Goal: Information Seeking & Learning: Learn about a topic

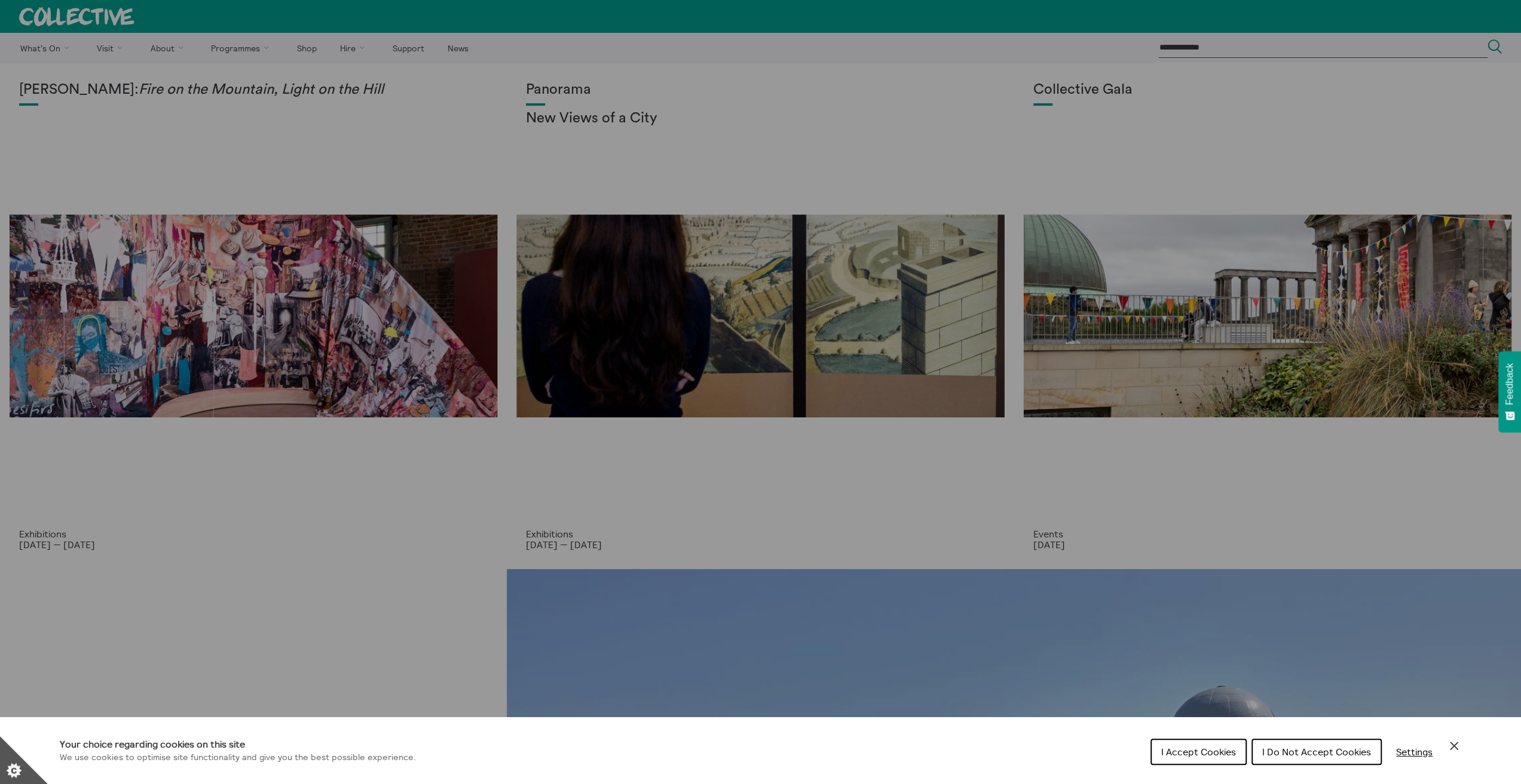
click at [1452, 745] on icon "Close Cookie Control" at bounding box center [1454, 746] width 14 height 14
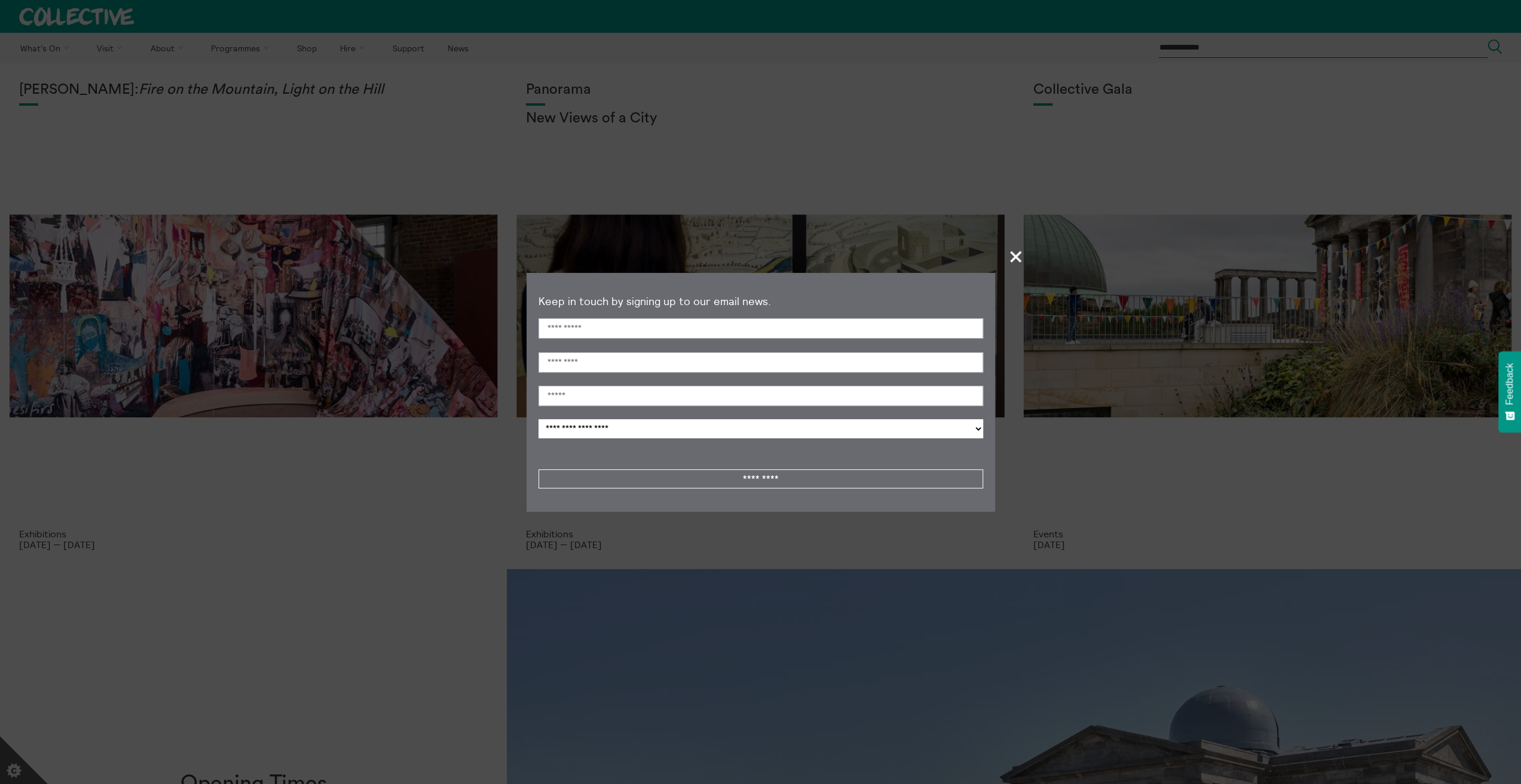
click at [1019, 256] on span "+" at bounding box center [1016, 256] width 35 height 35
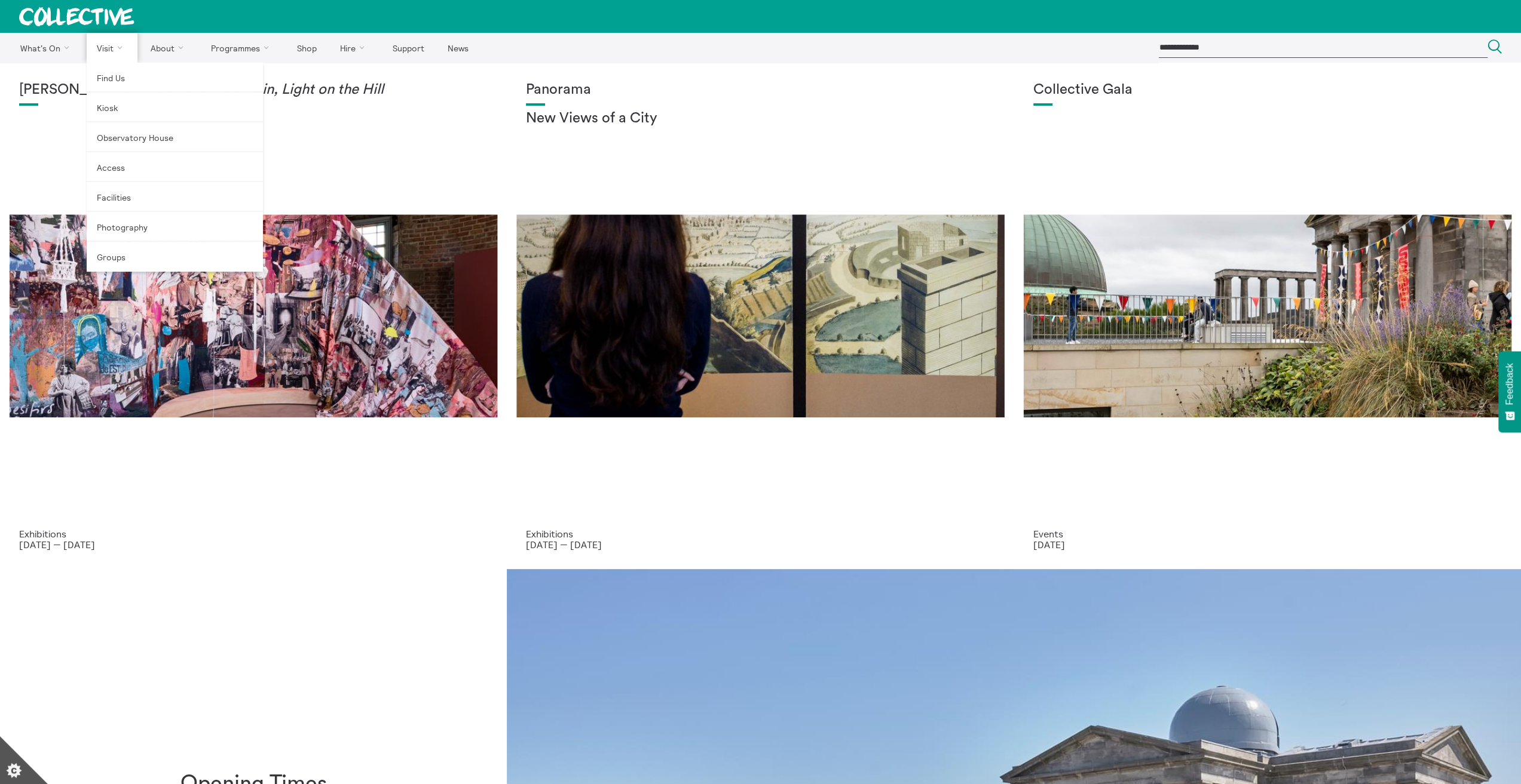
click at [96, 39] on link "Visit" at bounding box center [112, 48] width 52 height 30
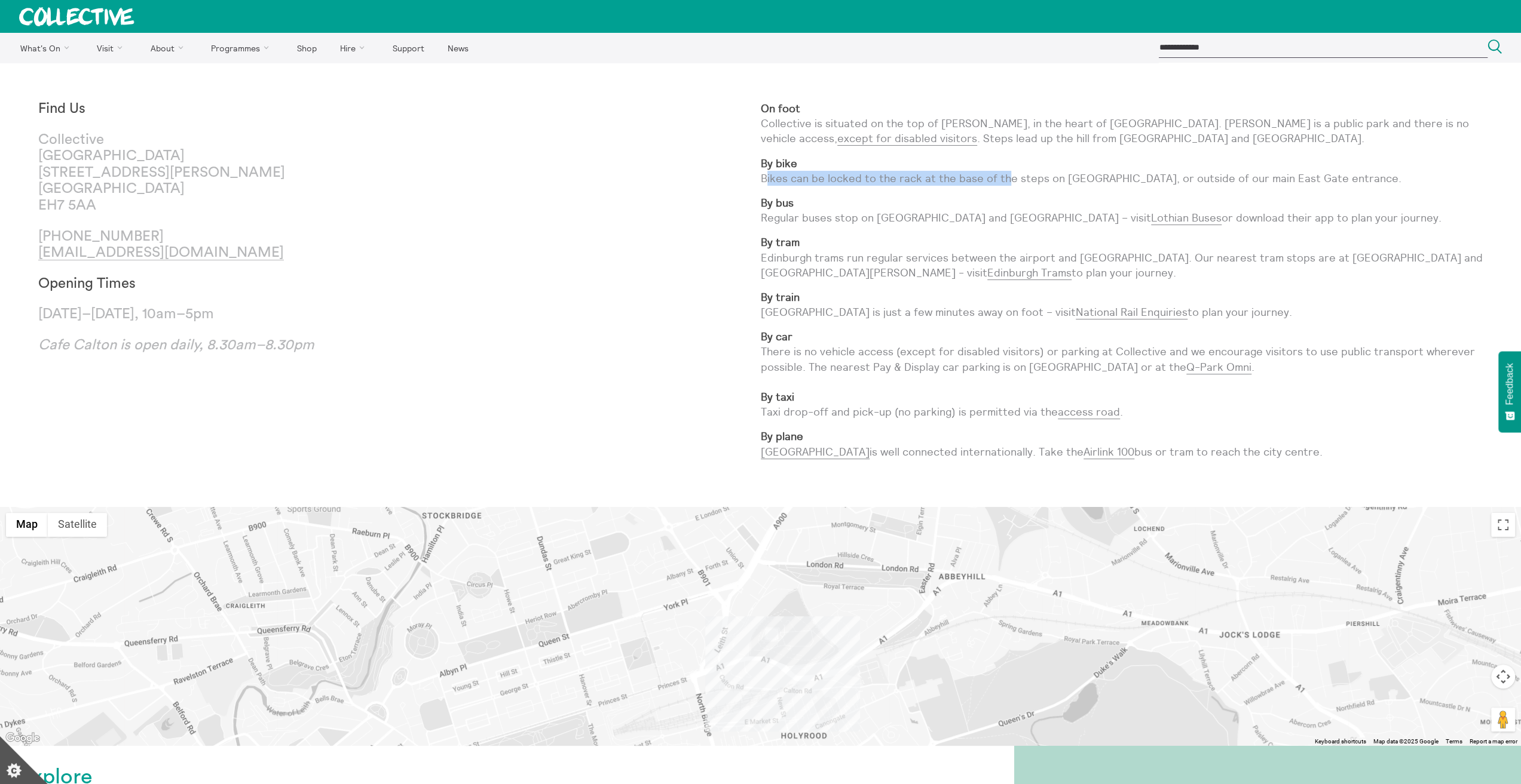
drag, startPoint x: 768, startPoint y: 175, endPoint x: 1003, endPoint y: 184, distance: 235.2
click at [1003, 184] on p "By bike Bikes can be locked to the rack at the base of the steps on Waterloo Pl…" at bounding box center [1122, 171] width 722 height 30
click at [966, 200] on p "By bus Regular buses stop on Waterloo Place and Royal Terrace – visit Lothian B…" at bounding box center [1122, 211] width 722 height 30
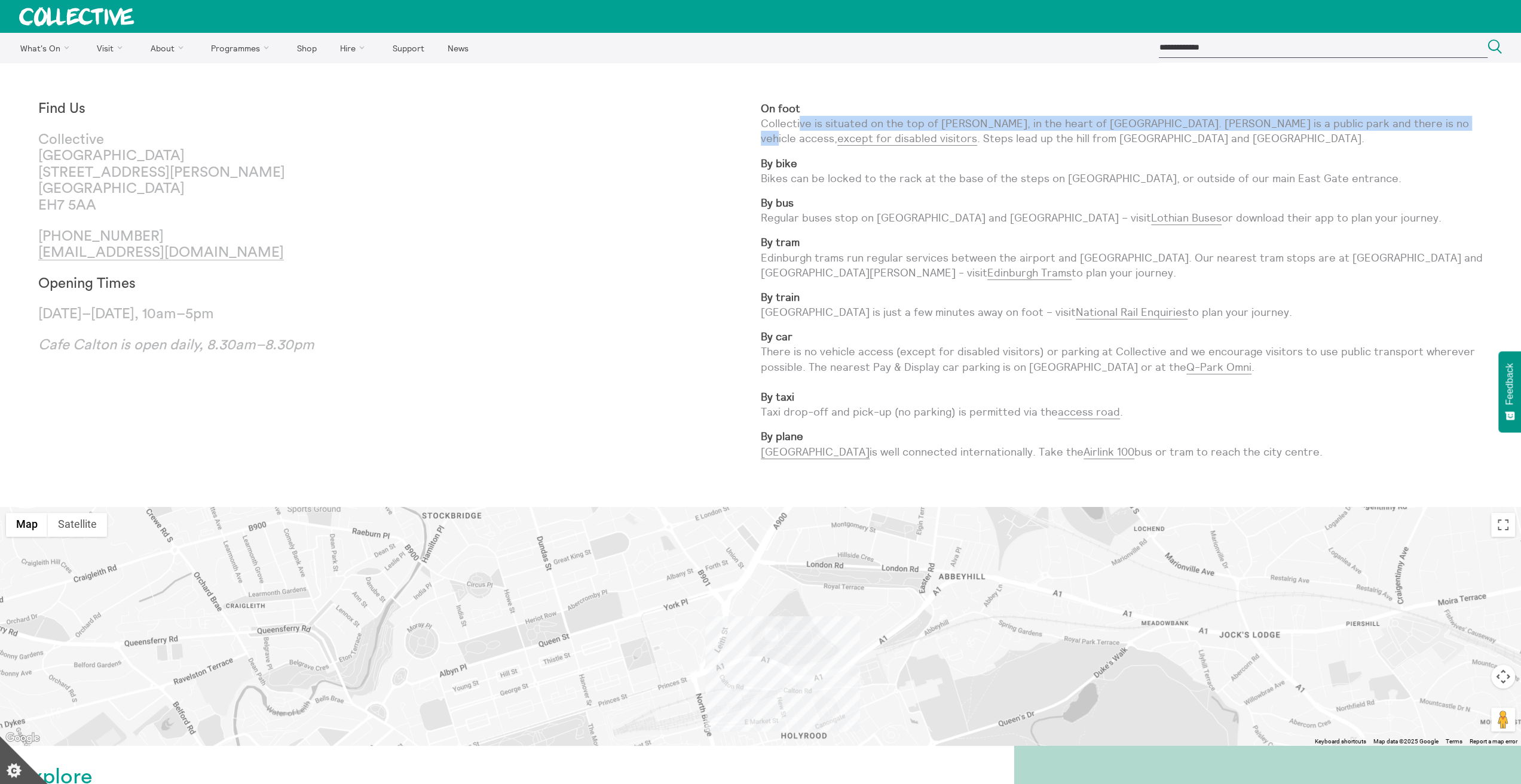
drag, startPoint x: 799, startPoint y: 119, endPoint x: 1335, endPoint y: 133, distance: 536.2
click at [1409, 129] on p "On foot Collective is situated on the top of Calton Hill, in the heart of Edinb…" at bounding box center [1122, 123] width 722 height 45
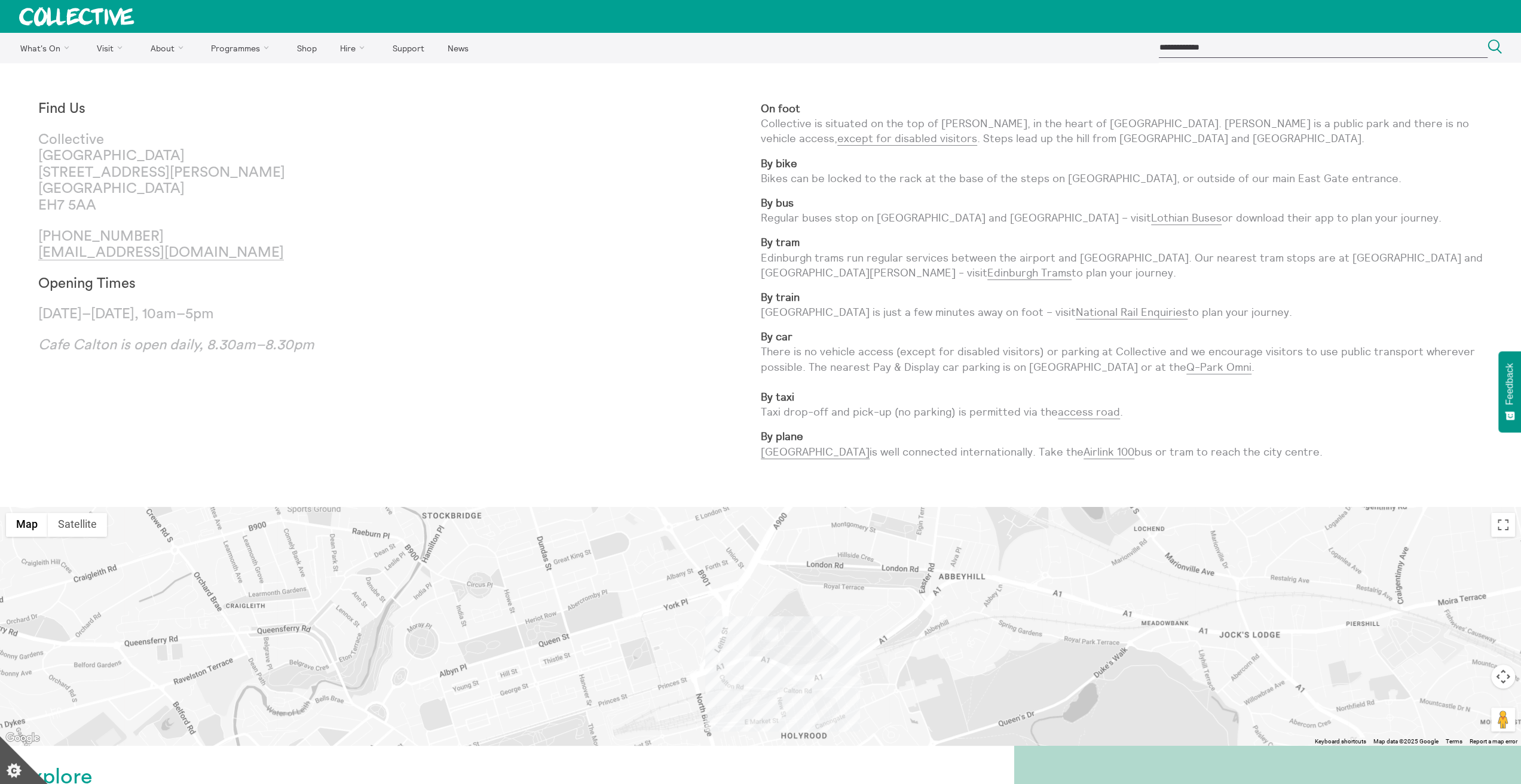
click at [554, 330] on div "Find Us Collective City Observatory 38 Calton Hill Edinburgh EH7 5AA +44 (0)131…" at bounding box center [399, 284] width 722 height 368
drag, startPoint x: 761, startPoint y: 350, endPoint x: 1112, endPoint y: 354, distance: 351.0
click at [1112, 354] on p "By car There is no vehicle access (except for disabled visitors) or parking at …" at bounding box center [1122, 374] width 722 height 90
click at [1019, 384] on p "By car There is no vehicle access (except for disabled visitors) or parking at …" at bounding box center [1122, 374] width 722 height 90
drag, startPoint x: 890, startPoint y: 369, endPoint x: 1068, endPoint y: 373, distance: 178.0
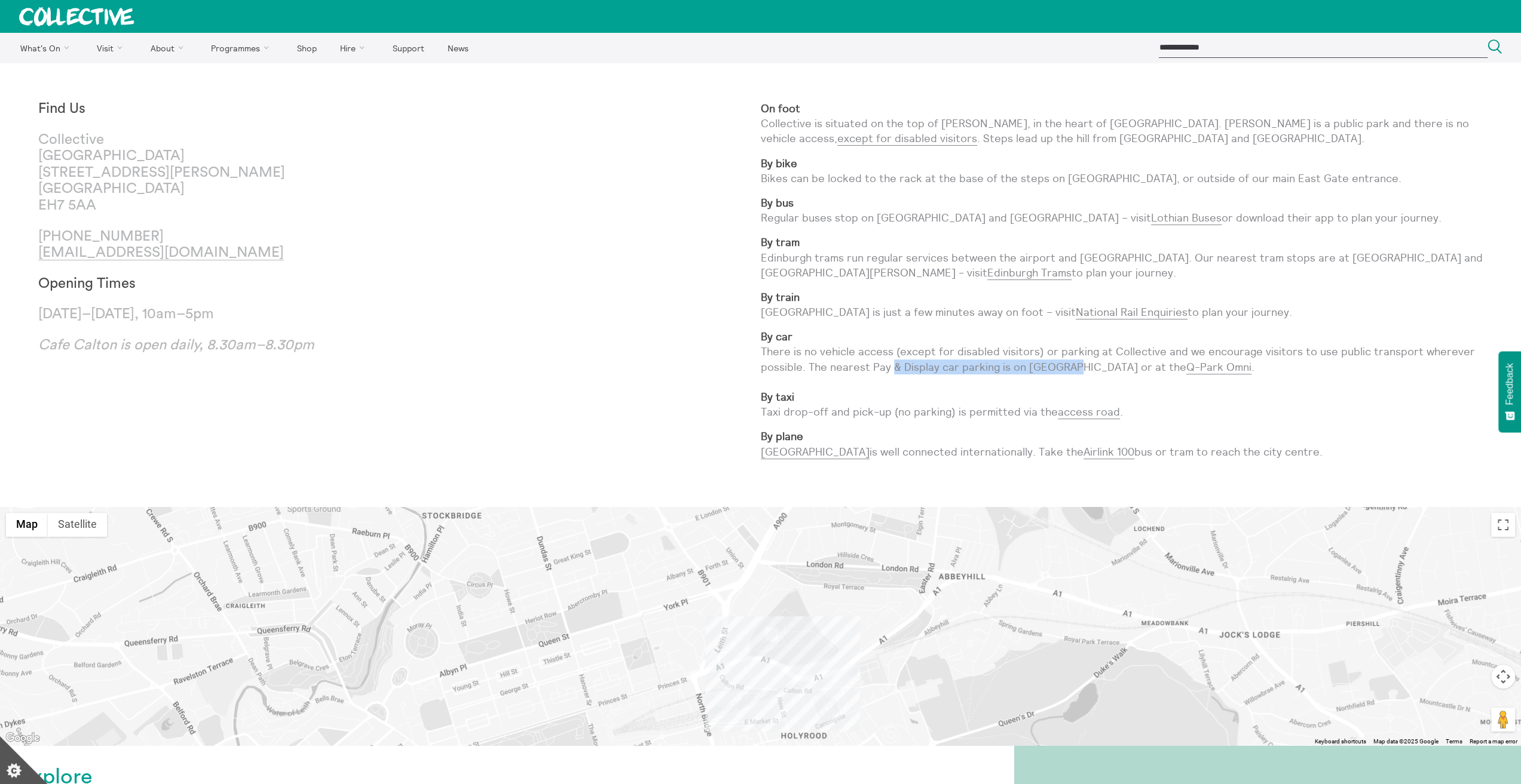
click at [1068, 373] on p "By car There is no vehicle access (except for disabled visitors) or parking at …" at bounding box center [1122, 374] width 722 height 90
drag, startPoint x: 896, startPoint y: 401, endPoint x: 876, endPoint y: 401, distance: 20.0
click at [887, 401] on p "By car There is no vehicle access (except for disabled visitors) or parking at …" at bounding box center [1122, 374] width 722 height 90
drag, startPoint x: 814, startPoint y: 413, endPoint x: 1028, endPoint y: 420, distance: 214.1
click at [1028, 417] on p "By car There is no vehicle access (except for disabled visitors) or parking at …" at bounding box center [1122, 374] width 722 height 90
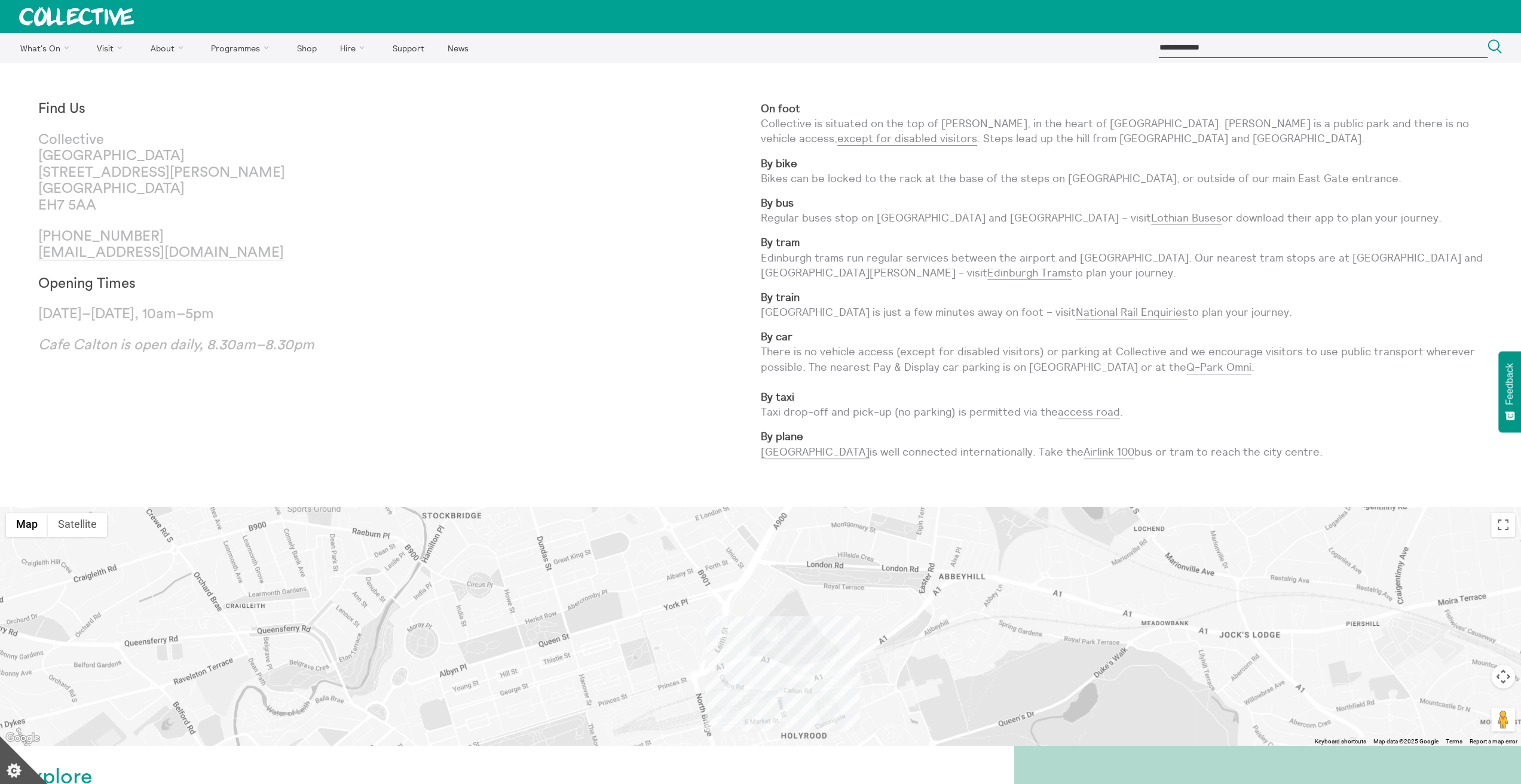
click at [1009, 435] on p "By plane Edinburgh Airport is well connected internationally. Take the Airlink …" at bounding box center [1122, 444] width 722 height 30
click at [1084, 411] on link "access road" at bounding box center [1089, 412] width 62 height 14
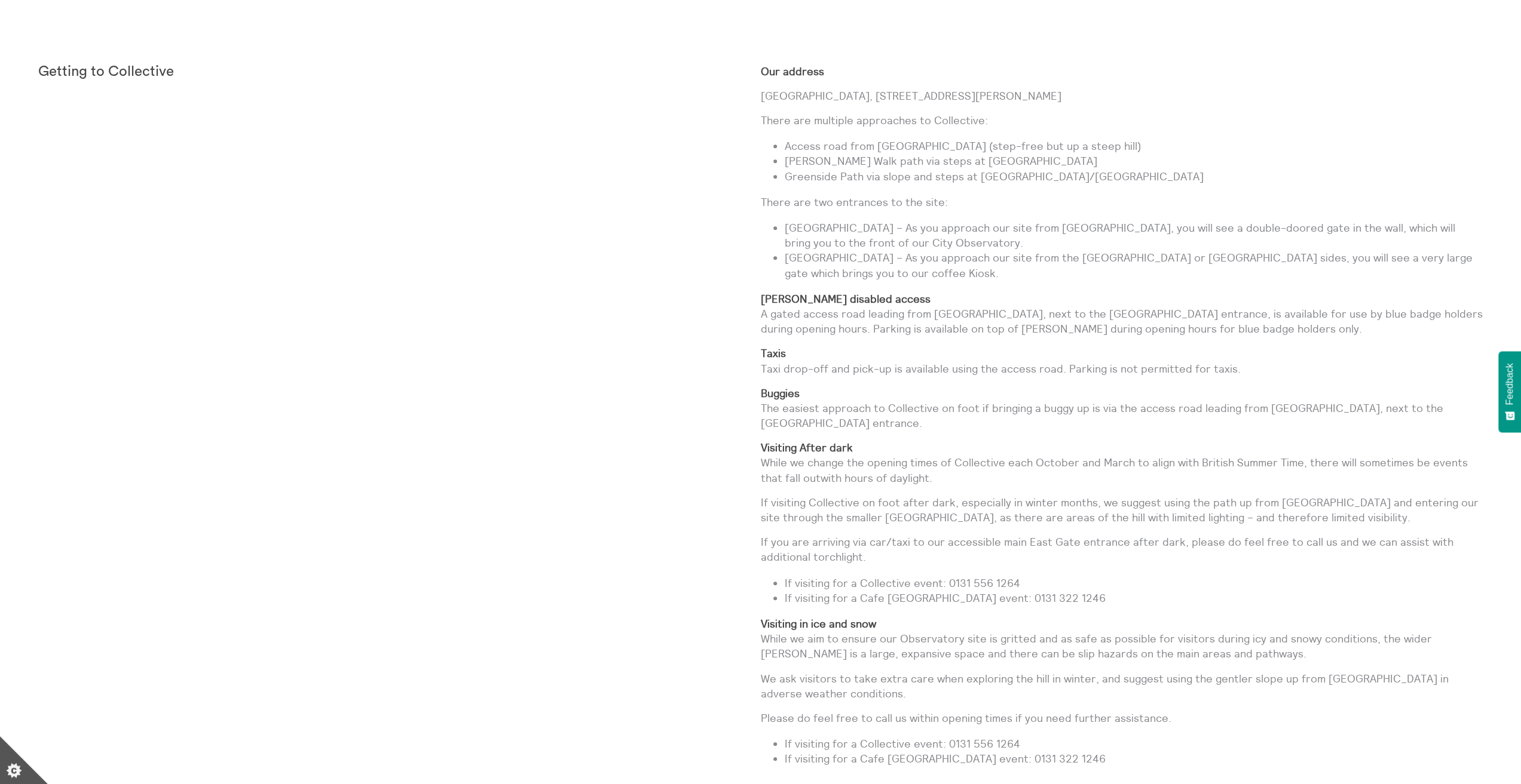
scroll to position [896, 0]
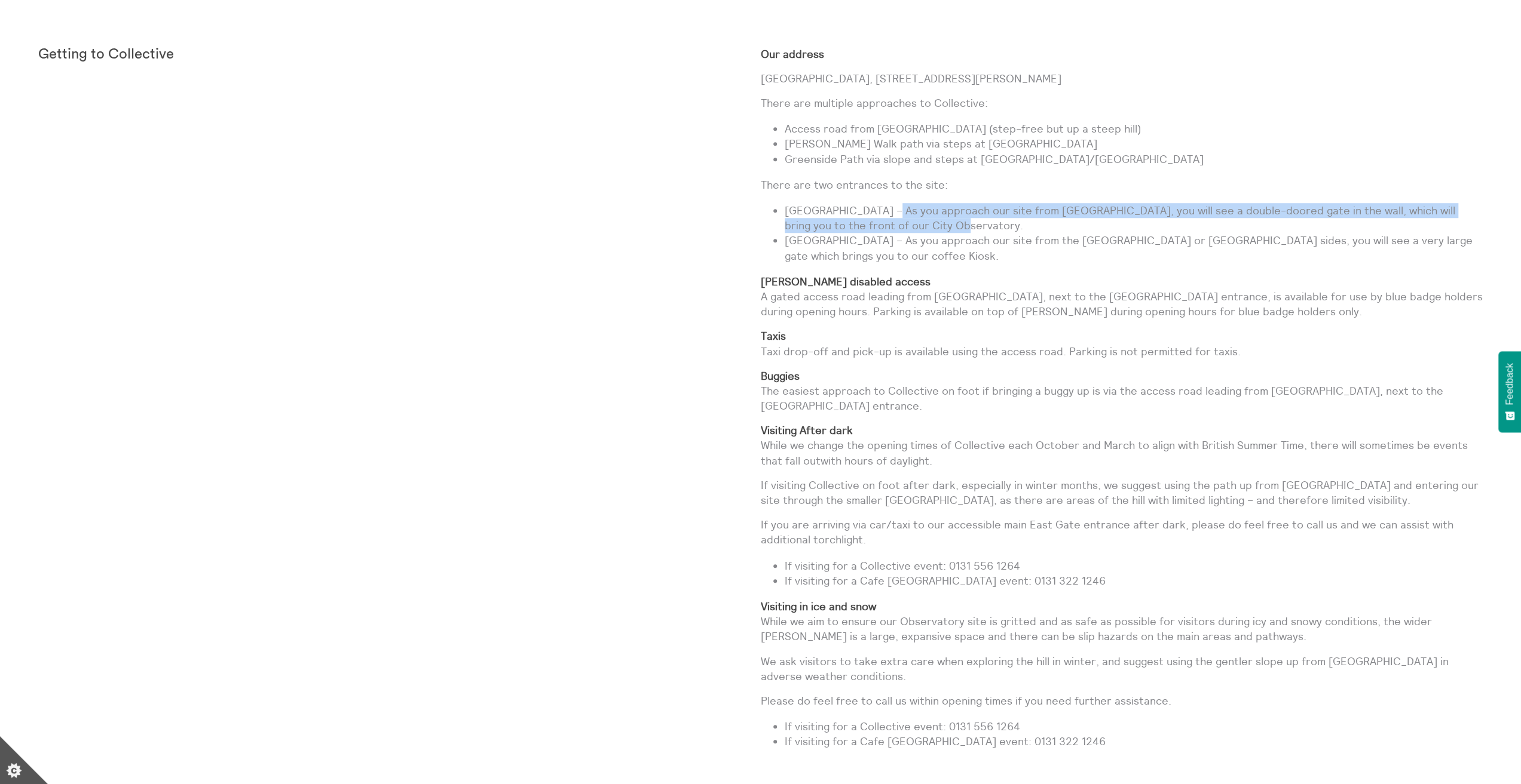
drag, startPoint x: 886, startPoint y: 210, endPoint x: 948, endPoint y: 218, distance: 62.5
click at [948, 218] on li "South Gate – As you approach our site from Waterloo Steps, you will see a doubl…" at bounding box center [1134, 218] width 699 height 30
click at [937, 222] on li "South Gate – As you approach our site from Waterloo Steps, you will see a doubl…" at bounding box center [1134, 218] width 699 height 30
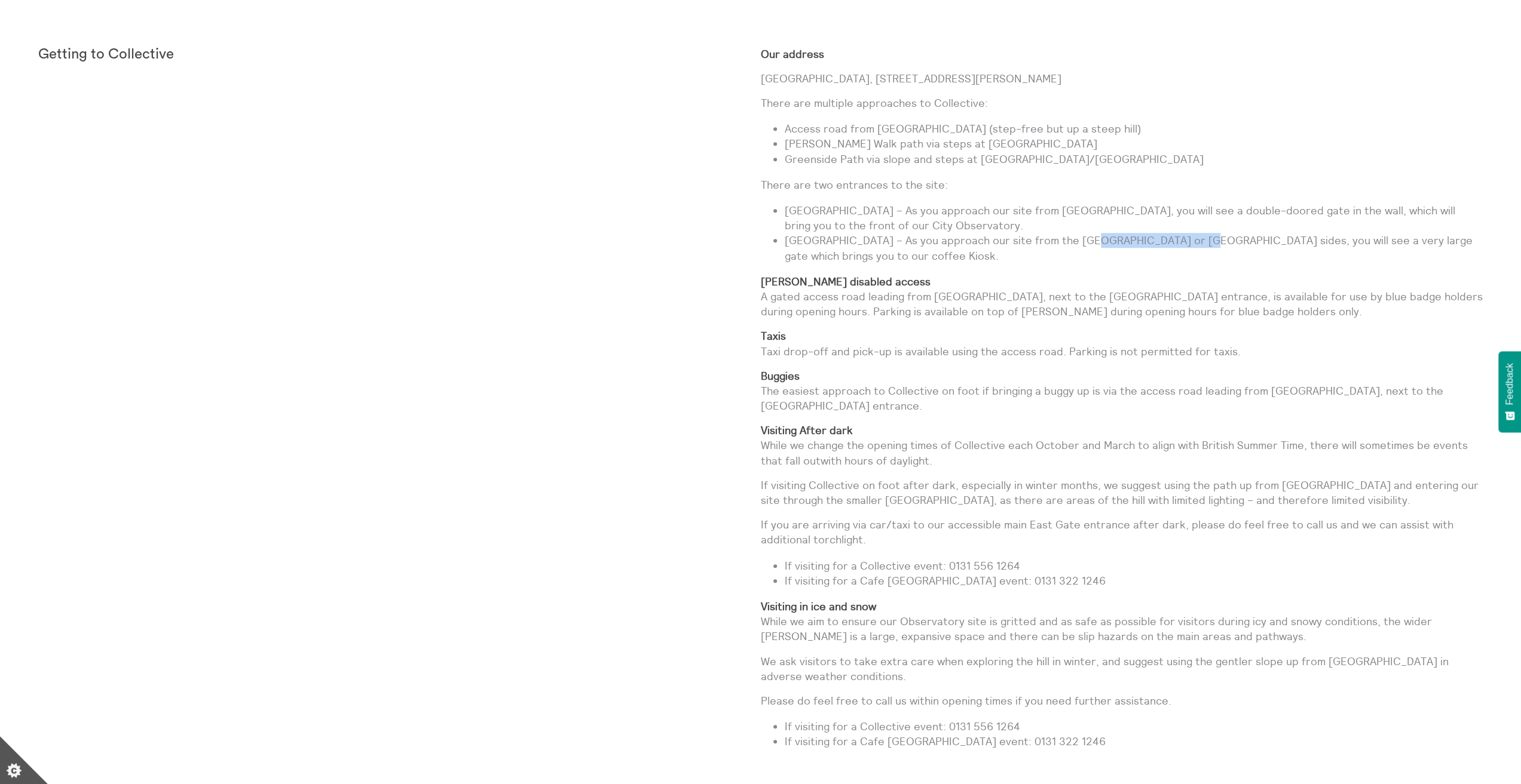
drag, startPoint x: 1110, startPoint y: 239, endPoint x: 1185, endPoint y: 238, distance: 75.0
click at [1185, 238] on li "East Gate – As you approach our site from the Royal Terrace or Regent Road side…" at bounding box center [1134, 248] width 699 height 30
click at [1185, 245] on li "East Gate – As you approach our site from the Royal Terrace or Regent Road side…" at bounding box center [1134, 248] width 699 height 30
click at [1271, 226] on li "South Gate – As you approach our site from Waterloo Steps, you will see a doubl…" at bounding box center [1134, 218] width 699 height 30
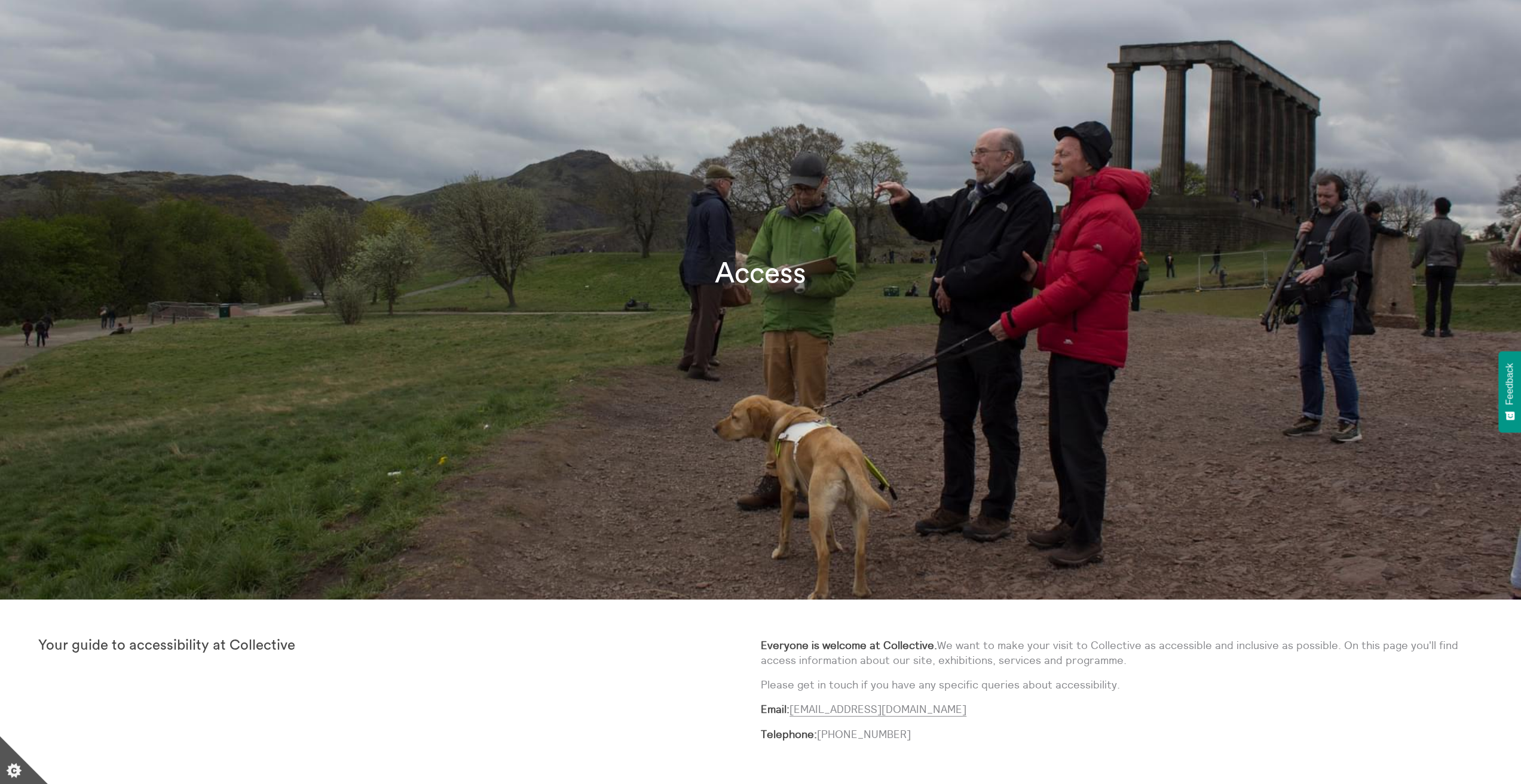
scroll to position [0, 0]
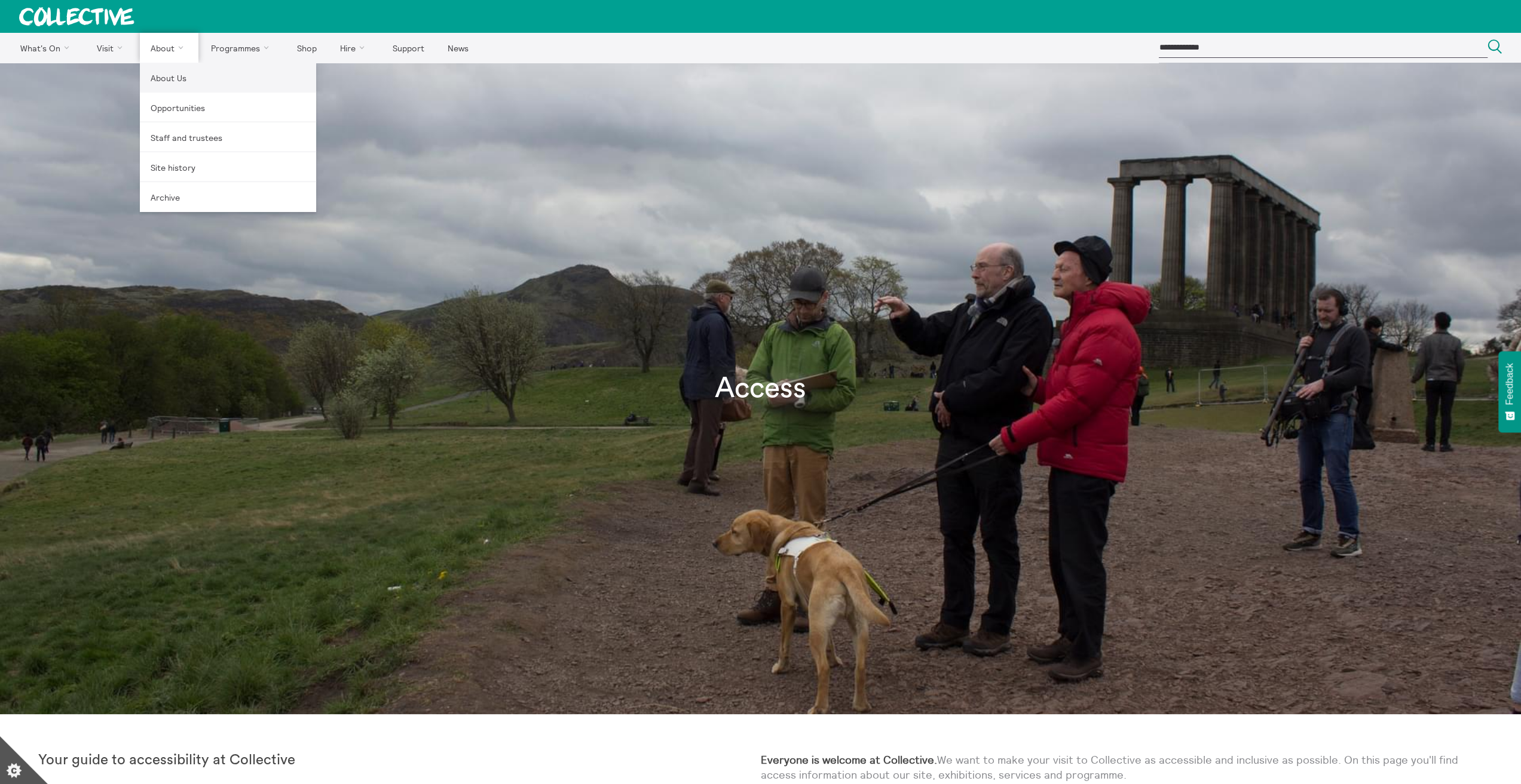
click at [170, 74] on link "About Us" at bounding box center [228, 78] width 176 height 30
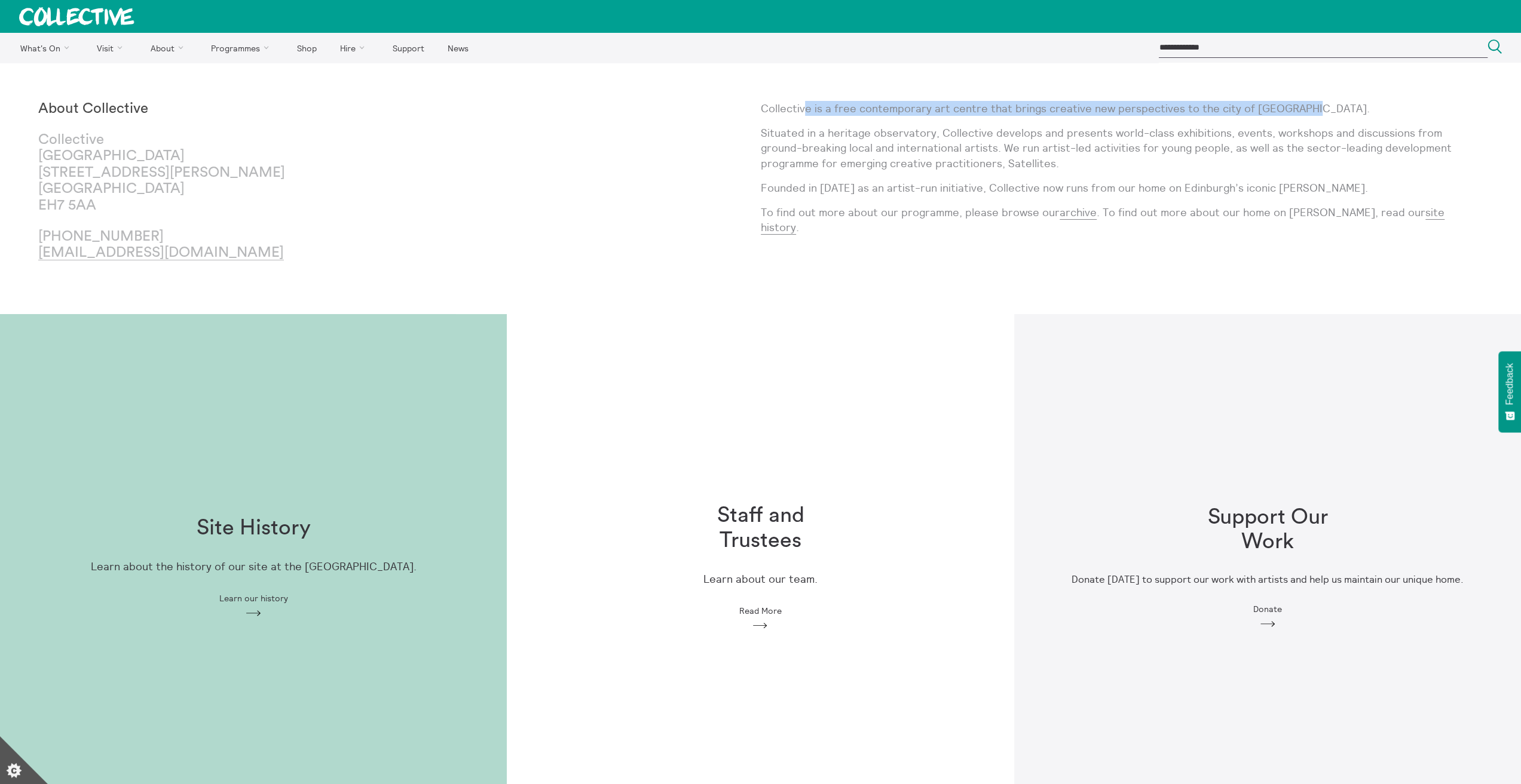
drag, startPoint x: 805, startPoint y: 114, endPoint x: 1311, endPoint y: 115, distance: 506.0
click at [1311, 115] on p "Collective is a free contemporary art centre that brings creative new perspecti…" at bounding box center [1122, 108] width 722 height 15
click at [896, 141] on p "Situated in a heritage observatory, Collective develops and presents world-clas…" at bounding box center [1122, 148] width 722 height 45
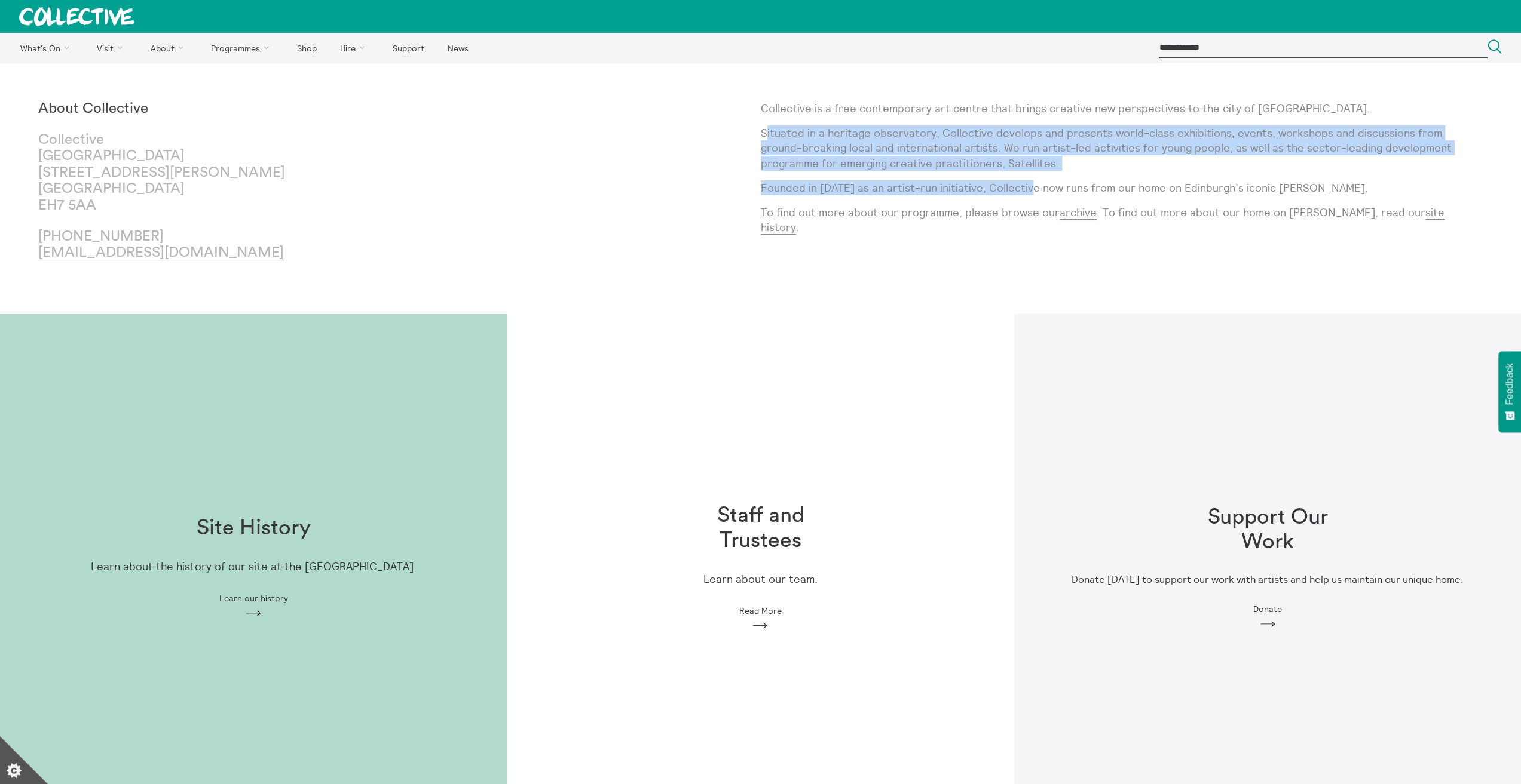
drag, startPoint x: 765, startPoint y: 137, endPoint x: 1026, endPoint y: 171, distance: 263.2
click at [1026, 171] on div "Collective is a free contemporary art centre that brings creative new perspecti…" at bounding box center [1122, 188] width 722 height 175
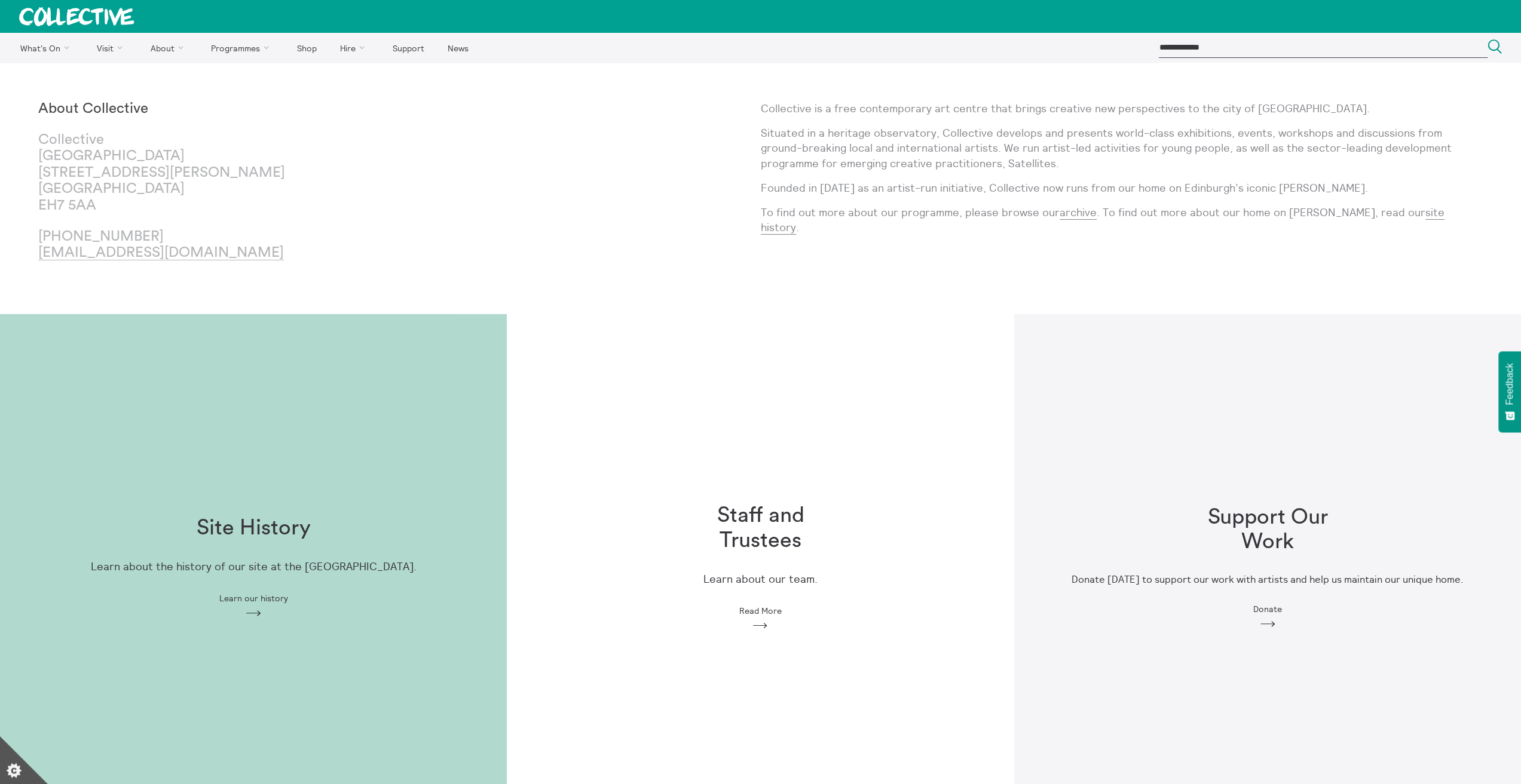
click at [802, 205] on p "To find out more about our programme, please browse our archive . To find out m…" at bounding box center [1122, 220] width 722 height 30
drag, startPoint x: 775, startPoint y: 186, endPoint x: 1077, endPoint y: 187, distance: 302.0
click at [1077, 186] on p "Founded in 1984 as an artist-run initiative, Collective now runs from our home …" at bounding box center [1122, 188] width 722 height 15
drag, startPoint x: 802, startPoint y: 210, endPoint x: 1185, endPoint y: 207, distance: 383.0
click at [1178, 206] on p "To find out more about our programme, please browse our archive . To find out m…" at bounding box center [1122, 220] width 722 height 30
